Goal: Transaction & Acquisition: Obtain resource

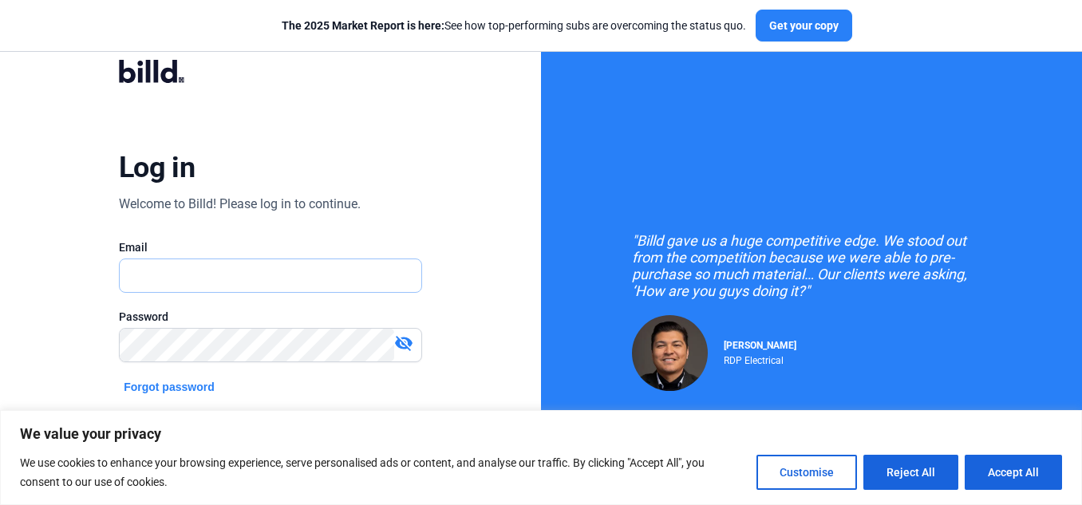
click at [213, 272] on input "text" at bounding box center [271, 275] width 302 height 33
type input "[EMAIL_ADDRESS][DOMAIN_NAME]"
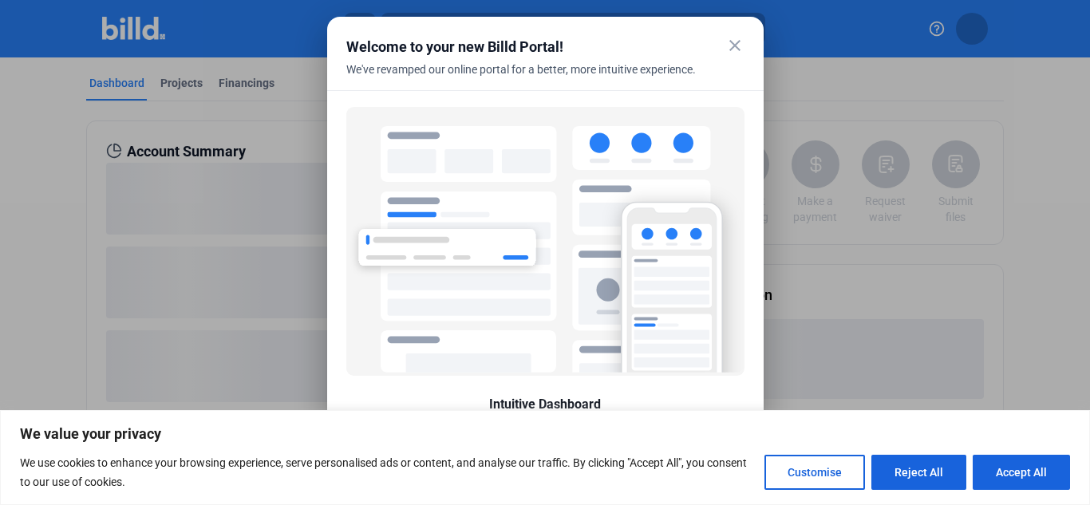
scroll to position [81, 0]
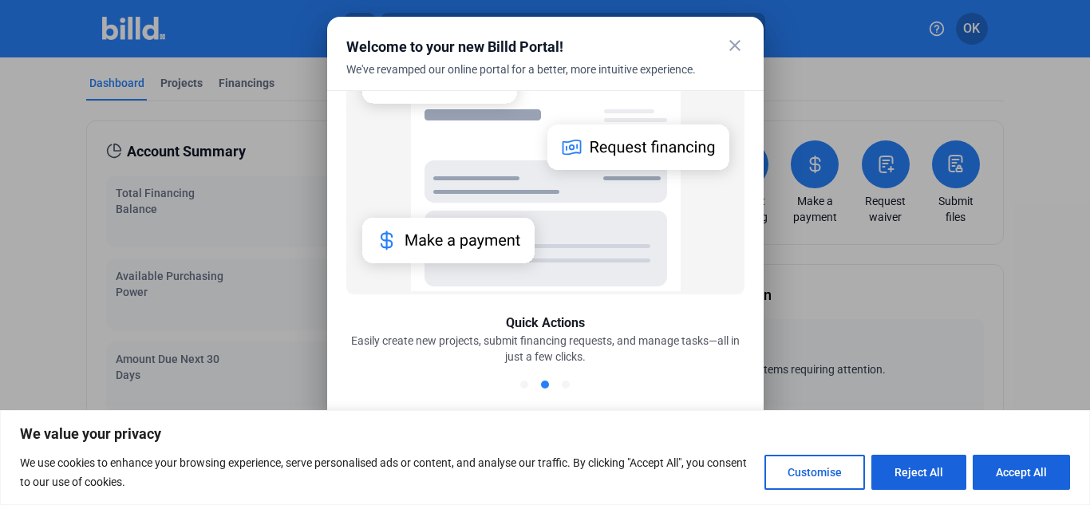
click at [737, 49] on mat-icon "close" at bounding box center [734, 45] width 19 height 19
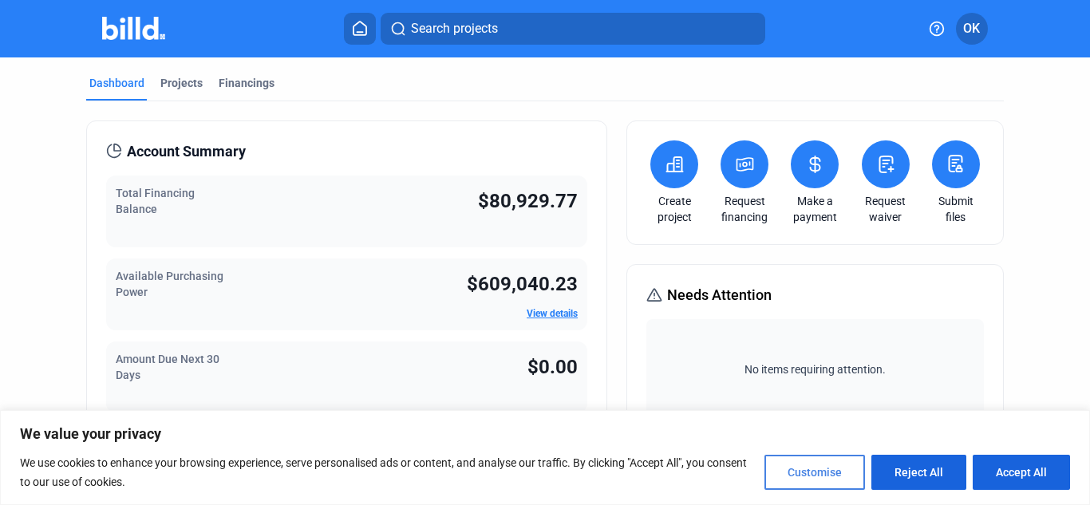
click at [824, 480] on button "Customise" at bounding box center [815, 472] width 101 height 35
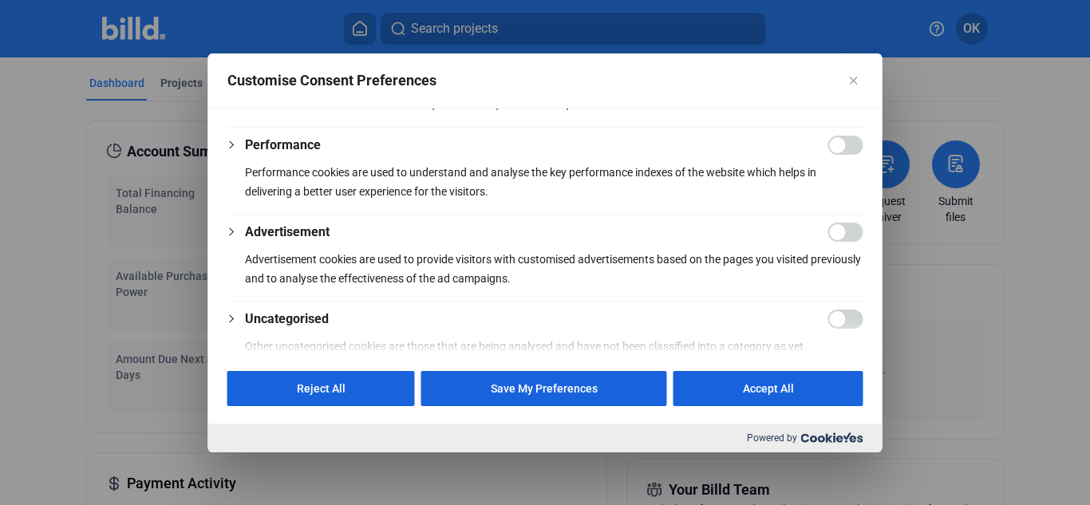
scroll to position [377, 0]
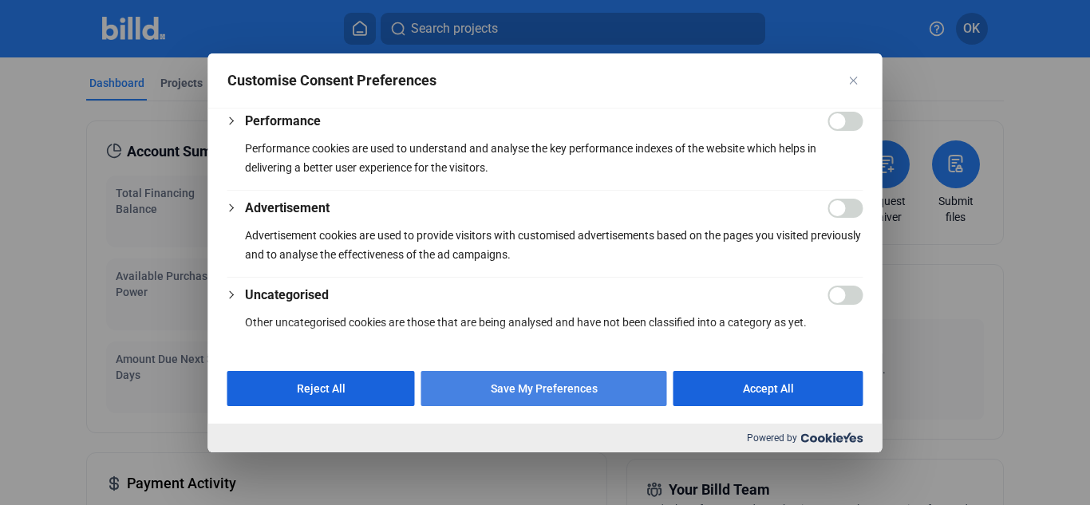
click at [529, 394] on button "Save My Preferences" at bounding box center [544, 388] width 246 height 35
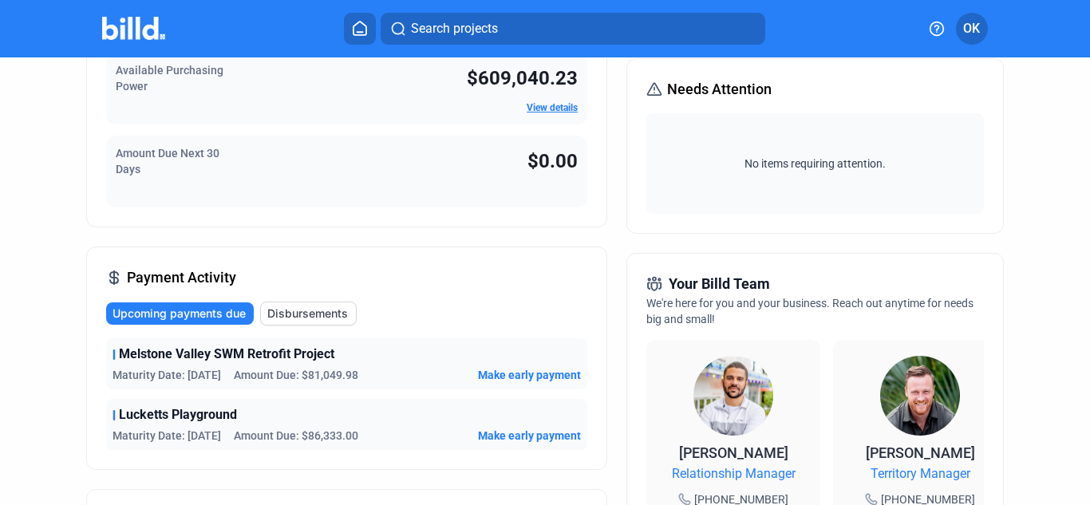
scroll to position [0, 0]
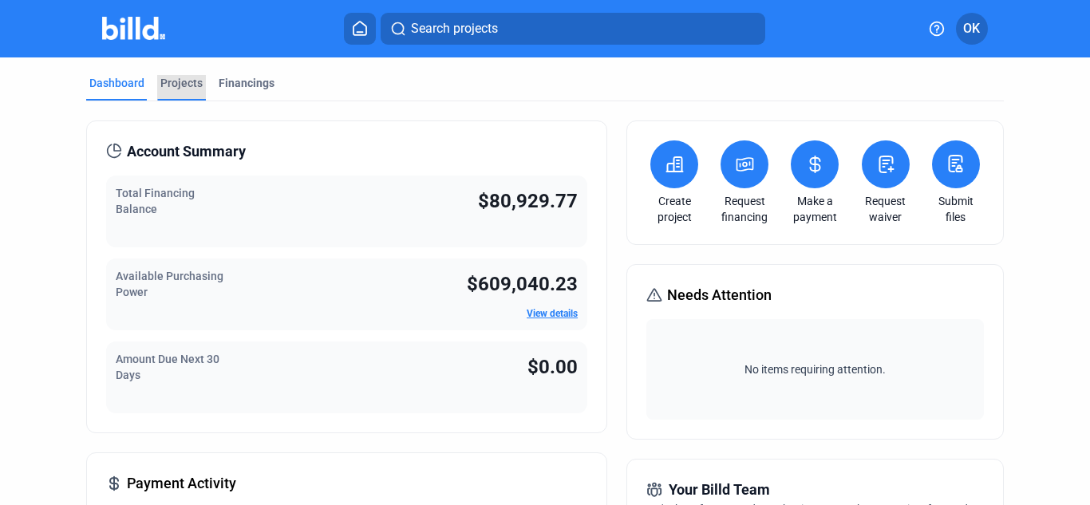
click at [180, 79] on div "Projects" at bounding box center [181, 83] width 42 height 16
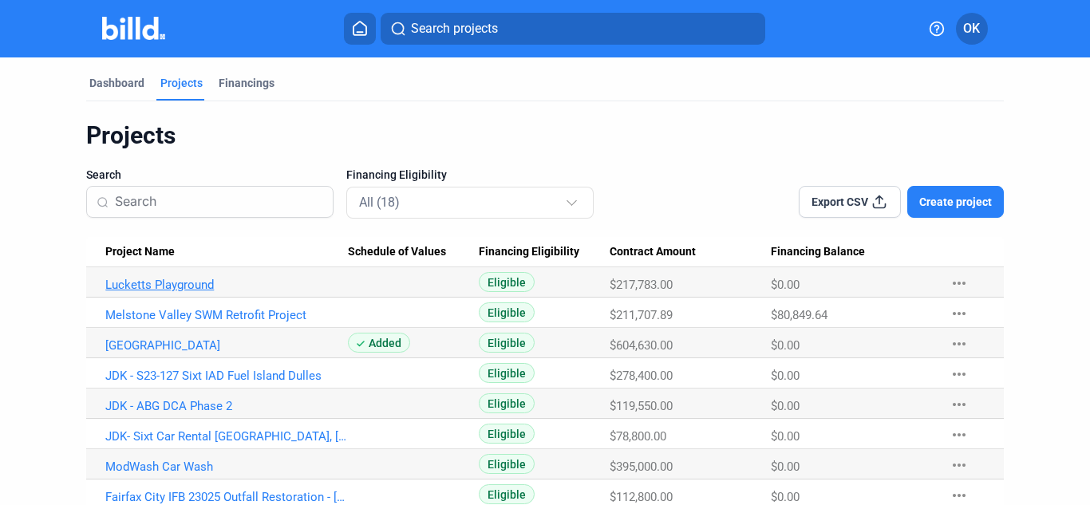
click at [153, 290] on link "Lucketts Playground" at bounding box center [226, 285] width 243 height 14
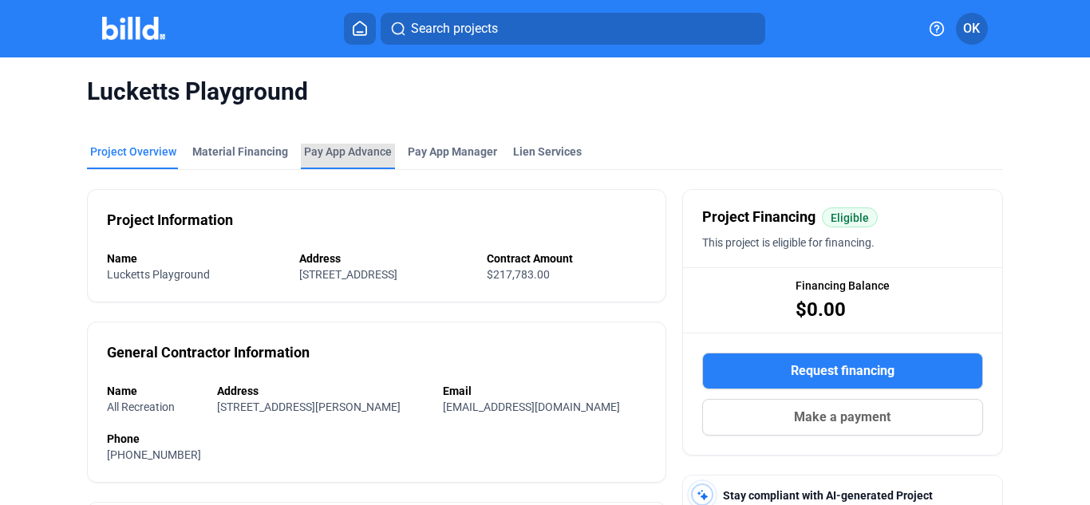
click at [334, 153] on div "Pay App Advance" at bounding box center [348, 152] width 88 height 16
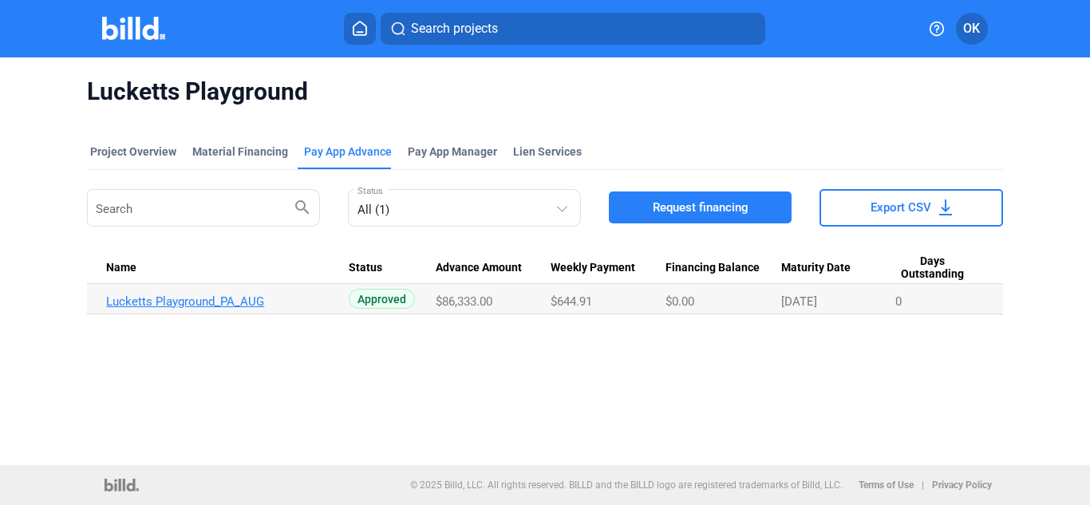
click at [192, 302] on link "Lucketts Playground_PA_AUG" at bounding box center [227, 301] width 243 height 14
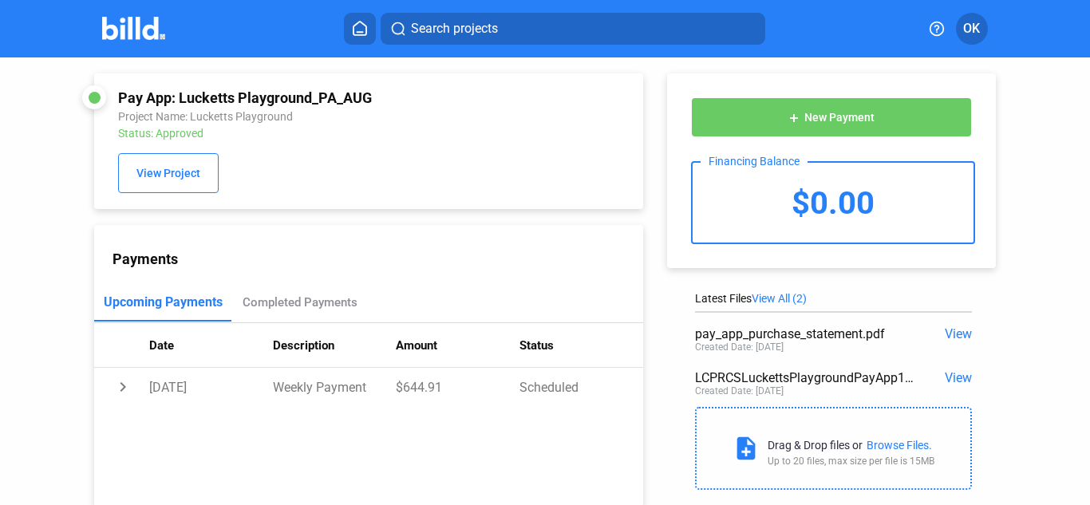
click at [951, 333] on span "View" at bounding box center [958, 333] width 27 height 15
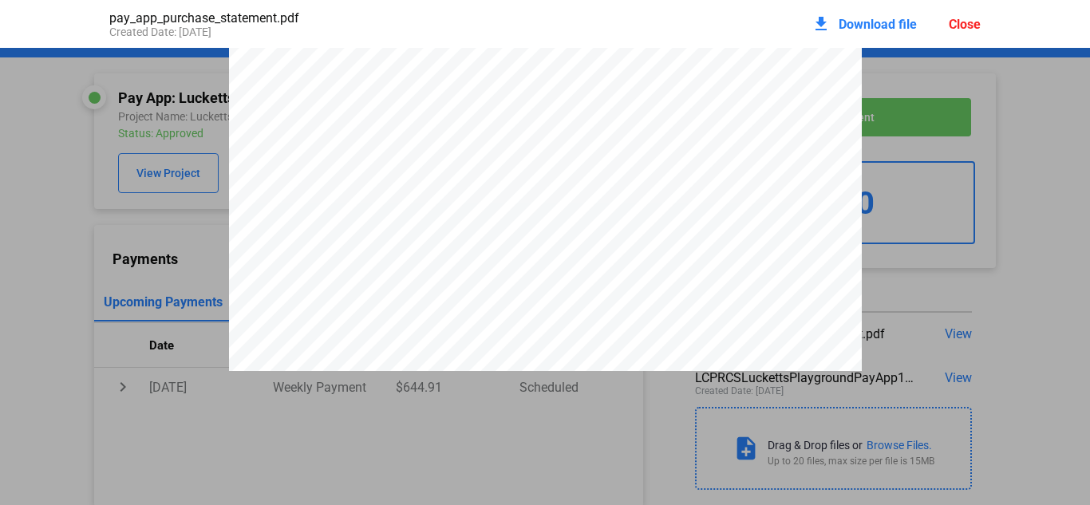
scroll to position [3967, 0]
click at [826, 20] on mat-icon "download" at bounding box center [821, 23] width 19 height 19
